Goal: Task Accomplishment & Management: Manage account settings

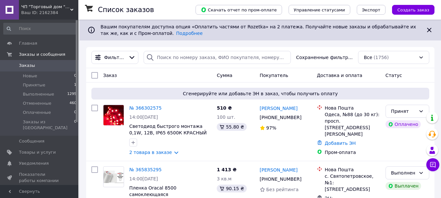
drag, startPoint x: 49, startPoint y: 144, endPoint x: 166, endPoint y: 134, distance: 117.5
click at [49, 150] on span "Товары и услуги" at bounding box center [37, 153] width 37 height 6
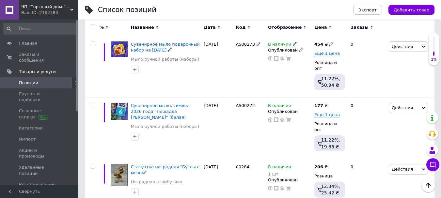
scroll to position [229, 0]
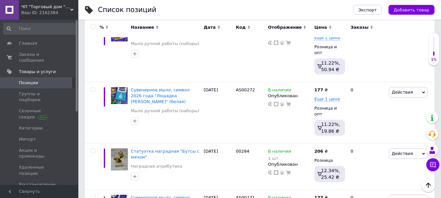
click at [72, 77] on span at bounding box center [76, 82] width 8 height 11
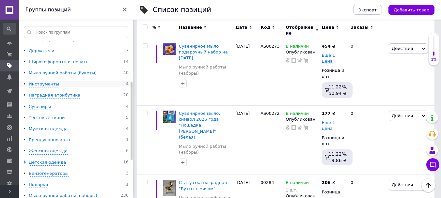
scroll to position [98, 0]
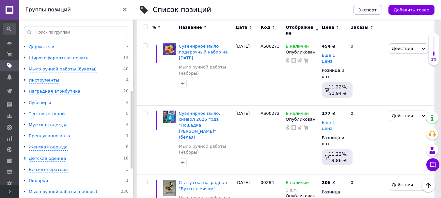
click at [126, 10] on icon at bounding box center [125, 10] width 4 height 4
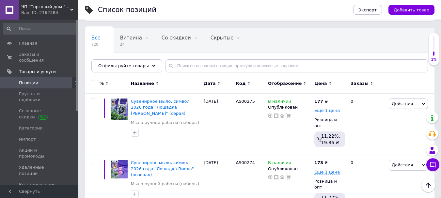
scroll to position [0, 0]
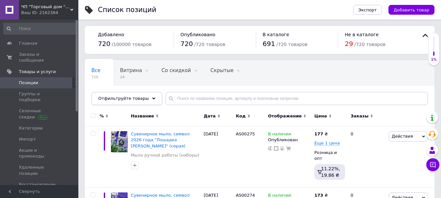
click at [151, 99] on div "Отфильтруйте товары" at bounding box center [126, 98] width 71 height 13
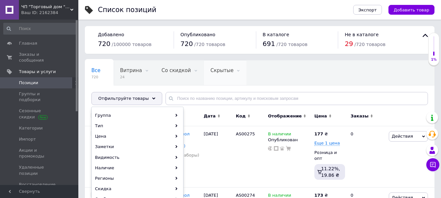
click at [237, 72] on icon at bounding box center [238, 71] width 3 height 3
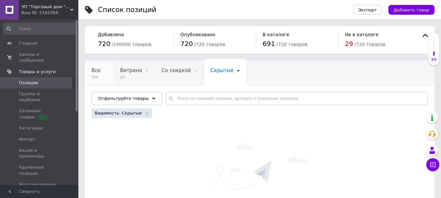
click at [105, 74] on div "Все 720" at bounding box center [99, 73] width 29 height 25
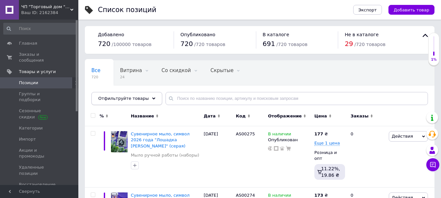
click at [146, 100] on div "Отфильтруйте товары" at bounding box center [126, 98] width 71 height 13
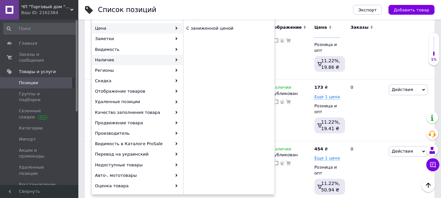
scroll to position [131, 0]
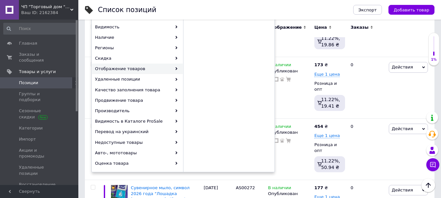
click at [176, 68] on use at bounding box center [177, 68] width 2 height 3
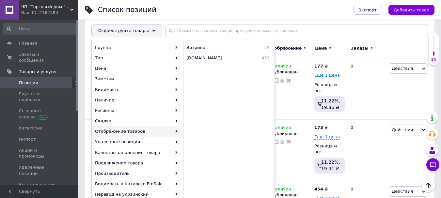
scroll to position [65, 0]
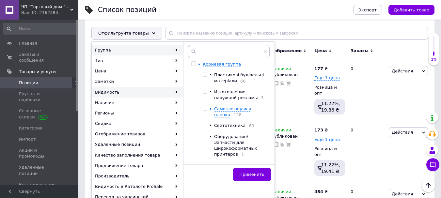
click at [177, 91] on icon at bounding box center [176, 92] width 3 height 3
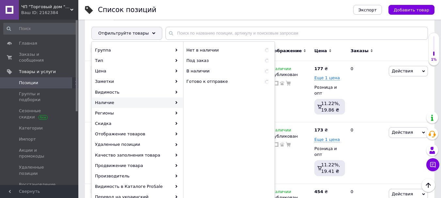
click at [177, 101] on div "Наличие" at bounding box center [137, 103] width 91 height 10
click at [207, 53] on span "Нет в наличии" at bounding box center [220, 50] width 66 height 6
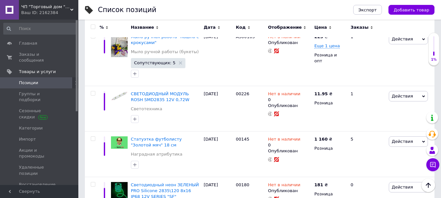
scroll to position [320, 0]
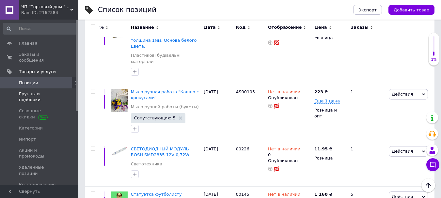
click at [52, 91] on span "Группы и подборки" at bounding box center [39, 97] width 41 height 12
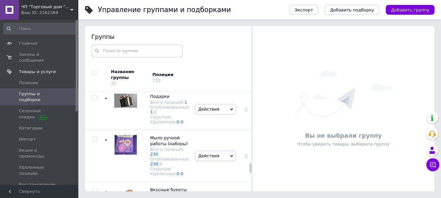
scroll to position [1045, 0]
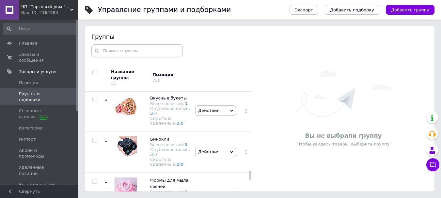
click at [165, 48] on span "Мыло ручной работы (наборы)" at bounding box center [169, 43] width 38 height 11
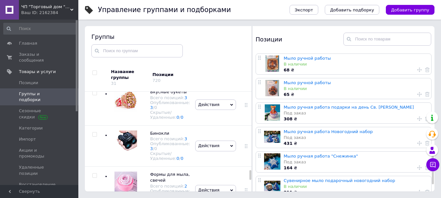
scroll to position [371, 0]
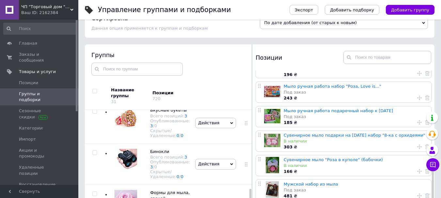
scroll to position [37, 0]
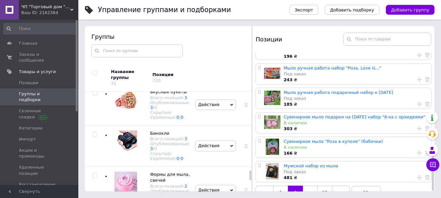
click at [339, 186] on link at bounding box center [341, 193] width 18 height 14
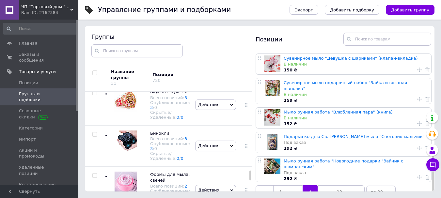
click at [357, 186] on link at bounding box center [356, 193] width 18 height 14
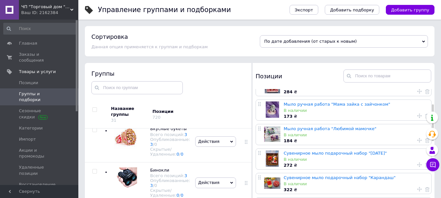
scroll to position [33, 0]
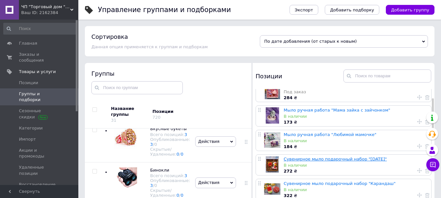
click at [368, 161] on link "Сувенирное мыло подарочный набор "[DATE]"" at bounding box center [335, 159] width 103 height 5
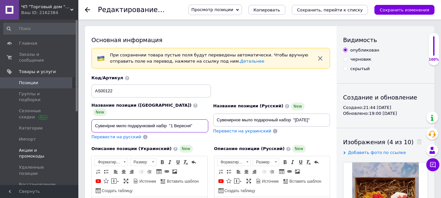
drag, startPoint x: 198, startPoint y: 120, endPoint x: 69, endPoint y: 135, distance: 129.6
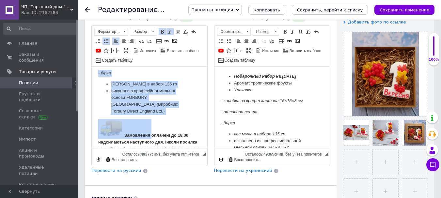
scroll to position [55, 0]
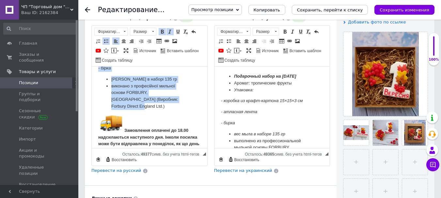
drag, startPoint x: 105, startPoint y: 77, endPoint x: 156, endPoint y: 112, distance: 62.3
click at [156, 112] on body "Подарунковий набір на 1 вересня Аромат: тропічні фрукти Пакування: - коробка з …" at bounding box center [149, 106] width 103 height 177
copy body "Подарунковий набір на 1 вересня Аромат: тропічні фрукти Пакування: - коробка з …"
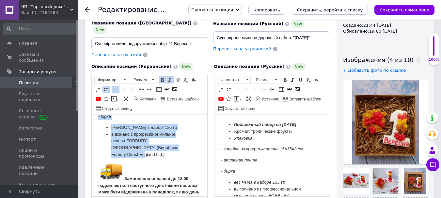
scroll to position [0, 0]
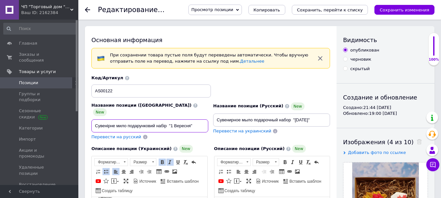
copy body "Подарунковий набір на 1 вересня Аромат: тропічні фрукти Пакування: - коробка з …"
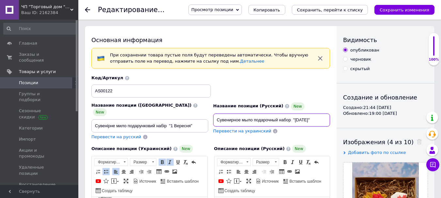
drag, startPoint x: 218, startPoint y: 120, endPoint x: 345, endPoint y: 120, distance: 127.4
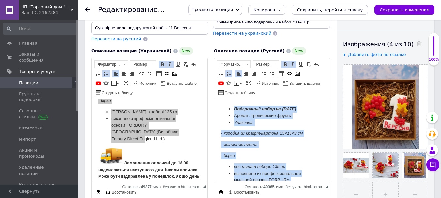
drag, startPoint x: 264, startPoint y: 136, endPoint x: 432, endPoint y: 192, distance: 177.5
copy body "Подарочный набор на [DATE] Аромат: тропические фрукты Упаковка: - коробка из кр…"
